Goal: Information Seeking & Learning: Learn about a topic

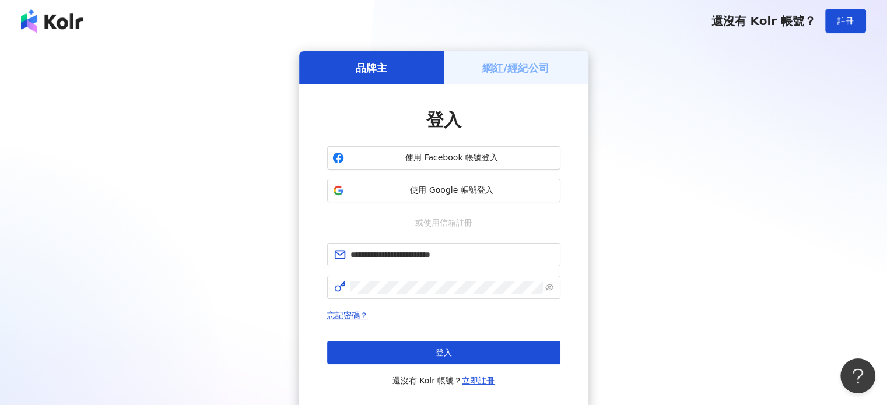
drag, startPoint x: 401, startPoint y: 358, endPoint x: 71, endPoint y: 322, distance: 332.7
click at [401, 358] on button "登入" at bounding box center [443, 352] width 233 height 23
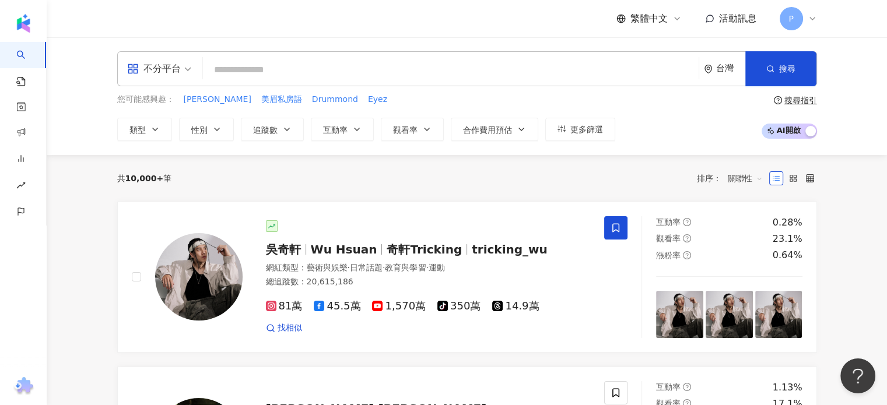
click at [313, 66] on input "search" at bounding box center [451, 70] width 487 height 22
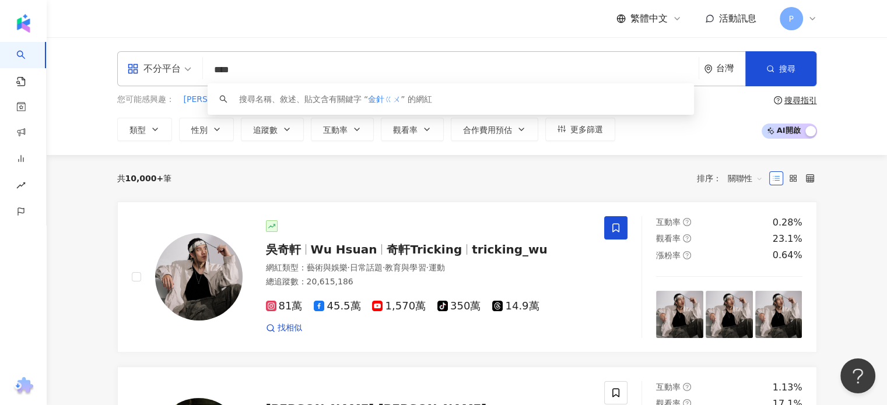
type input "***"
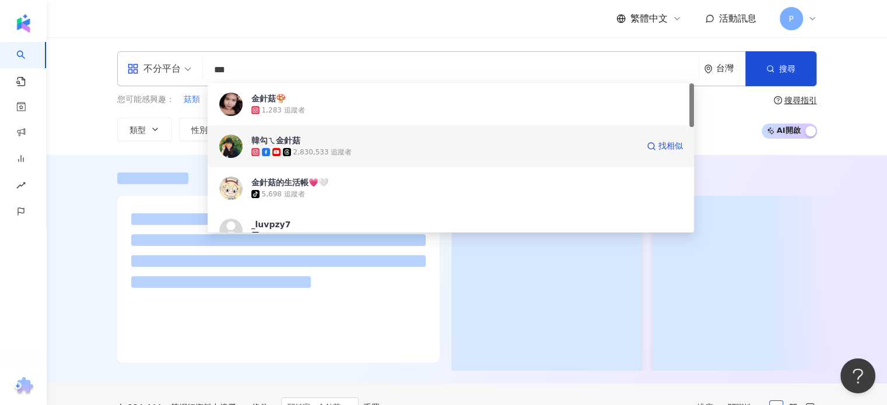
click at [307, 151] on div "2,830,533 追蹤者" at bounding box center [322, 153] width 59 height 10
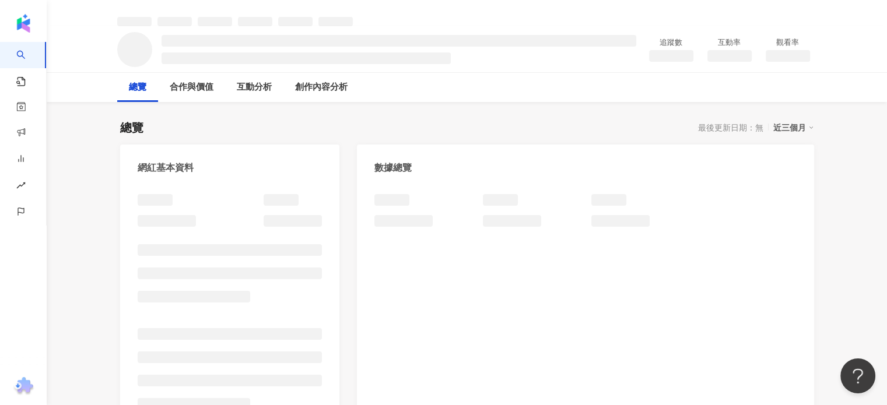
scroll to position [58, 0]
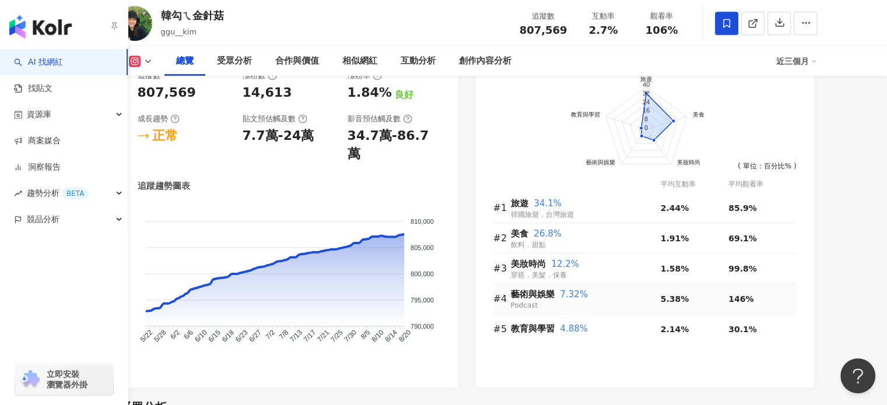
scroll to position [687, 0]
